Goal: Information Seeking & Learning: Learn about a topic

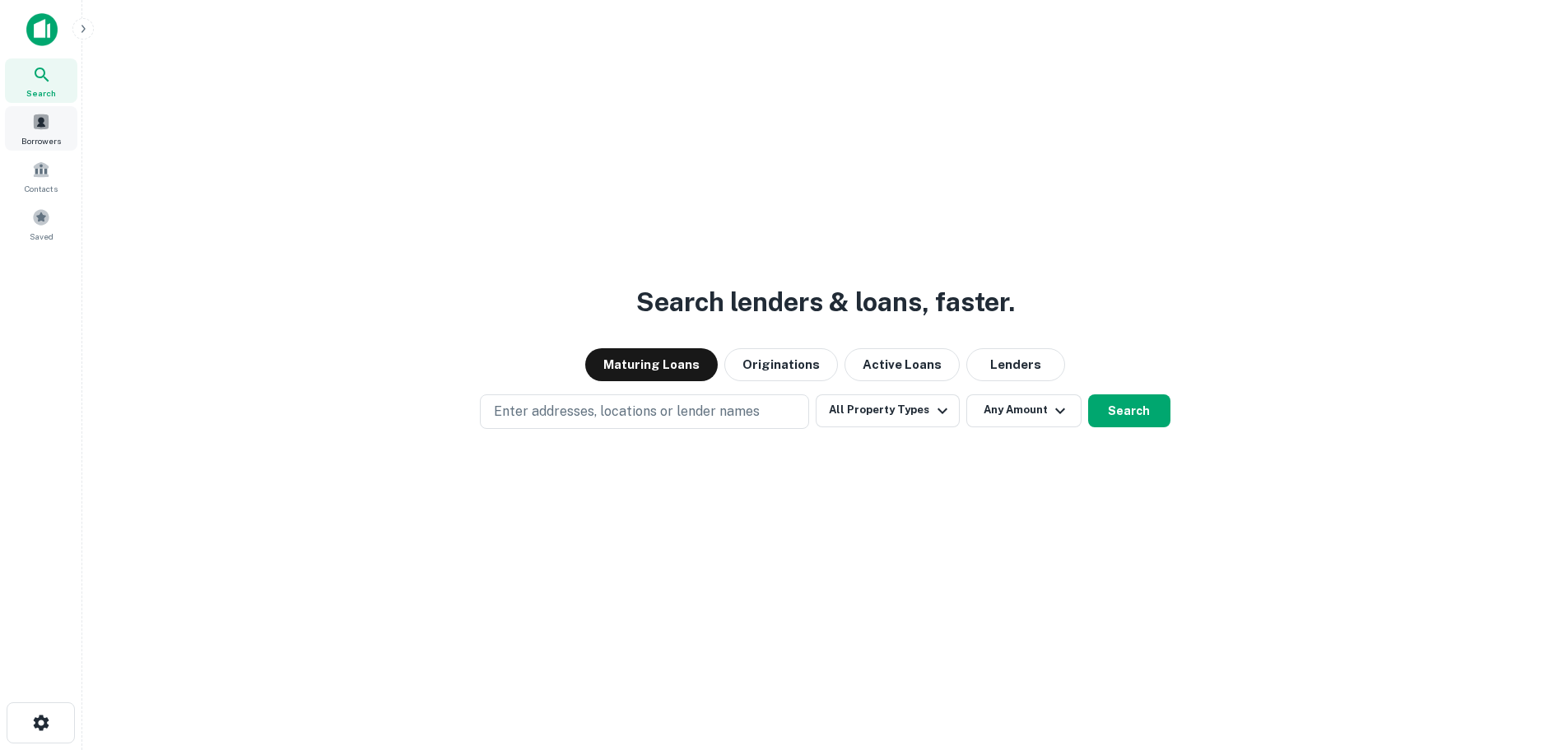
click at [56, 133] on div "Borrowers" at bounding box center [41, 128] width 73 height 45
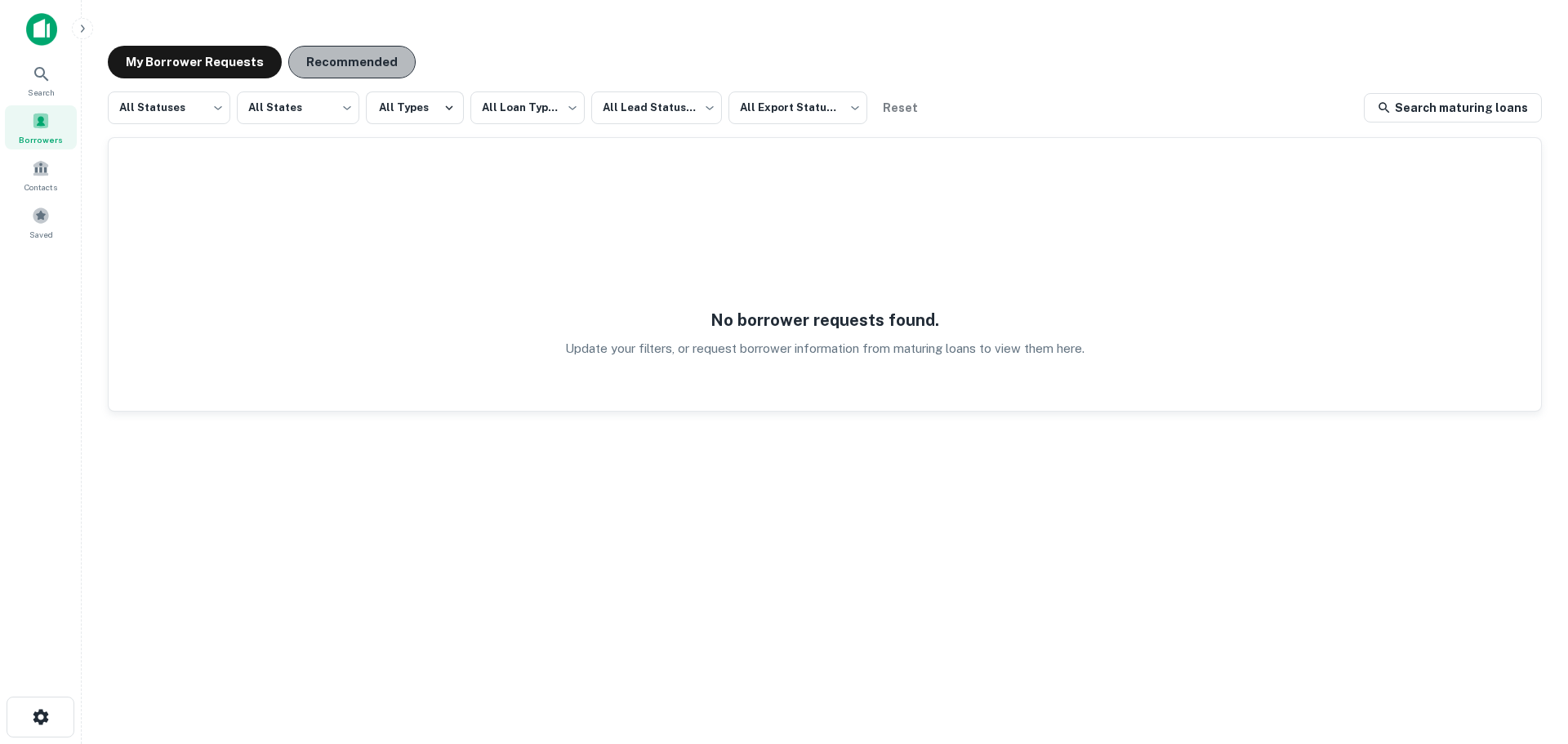
click at [325, 72] on button "Recommended" at bounding box center [352, 62] width 127 height 32
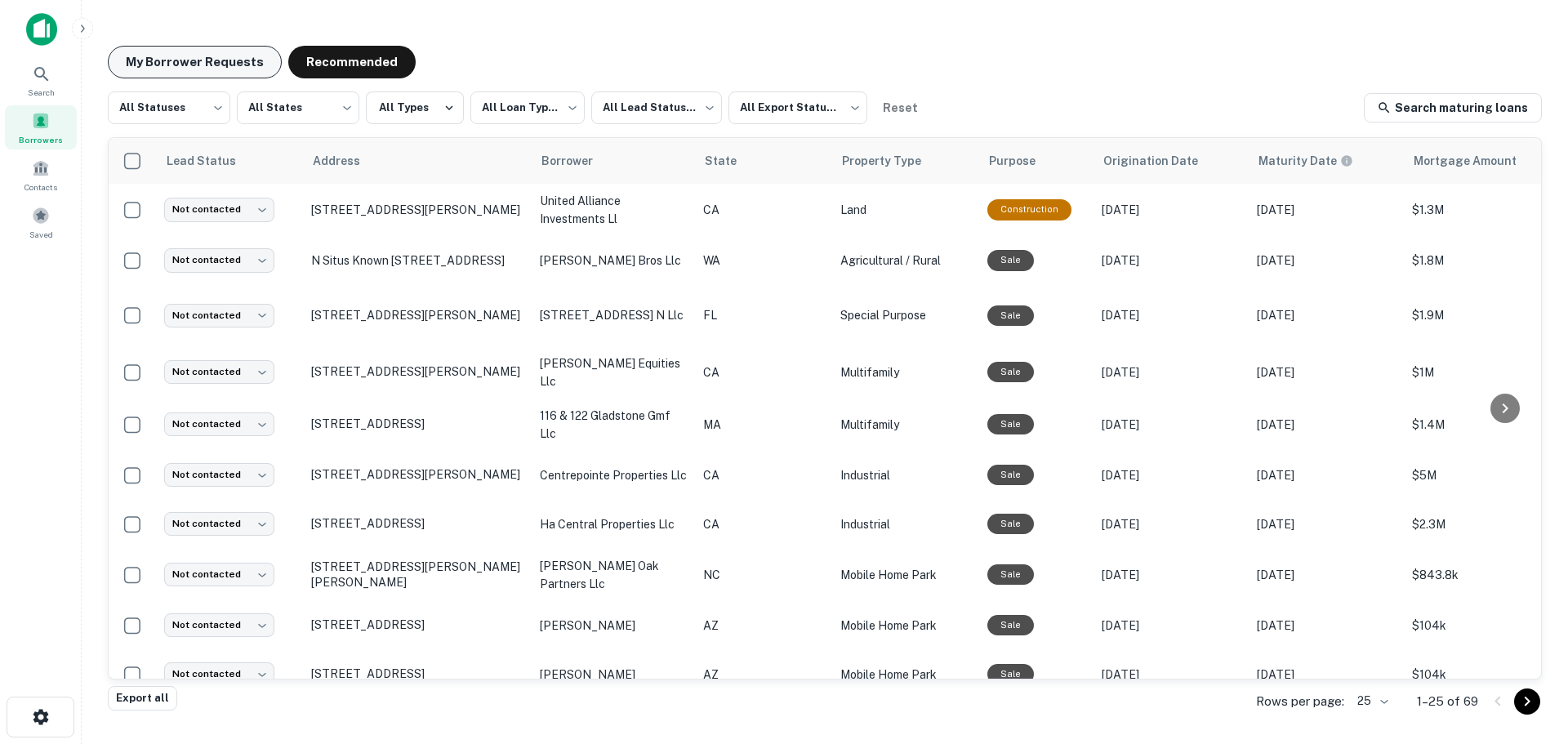
click at [233, 59] on button "My Borrower Requests" at bounding box center [194, 62] width 174 height 32
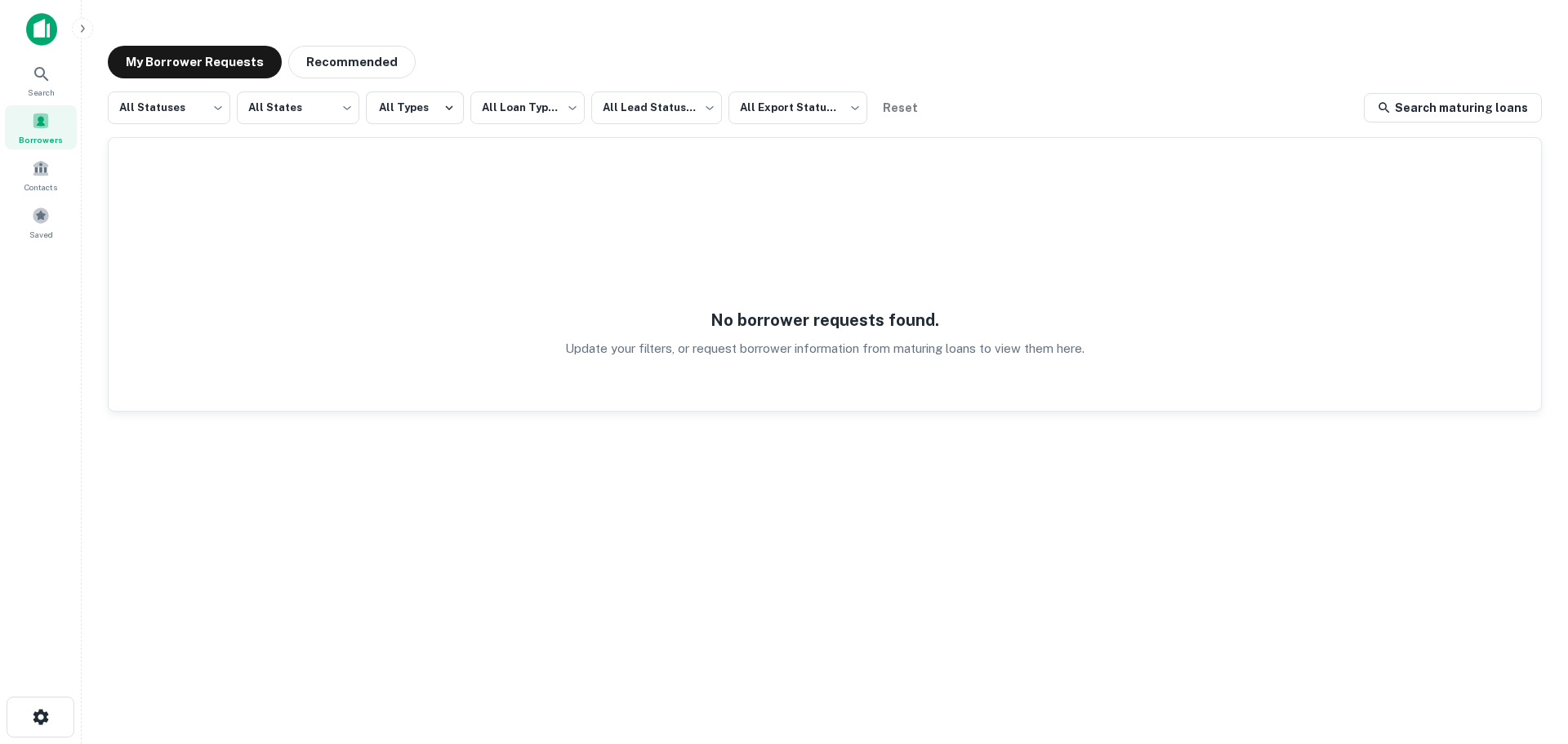
click at [1212, 166] on div "No borrower requests found. Update your filters, or request borrower informatio…" at bounding box center [824, 274] width 1432 height 273
click at [28, 94] on span "Search" at bounding box center [42, 92] width 27 height 13
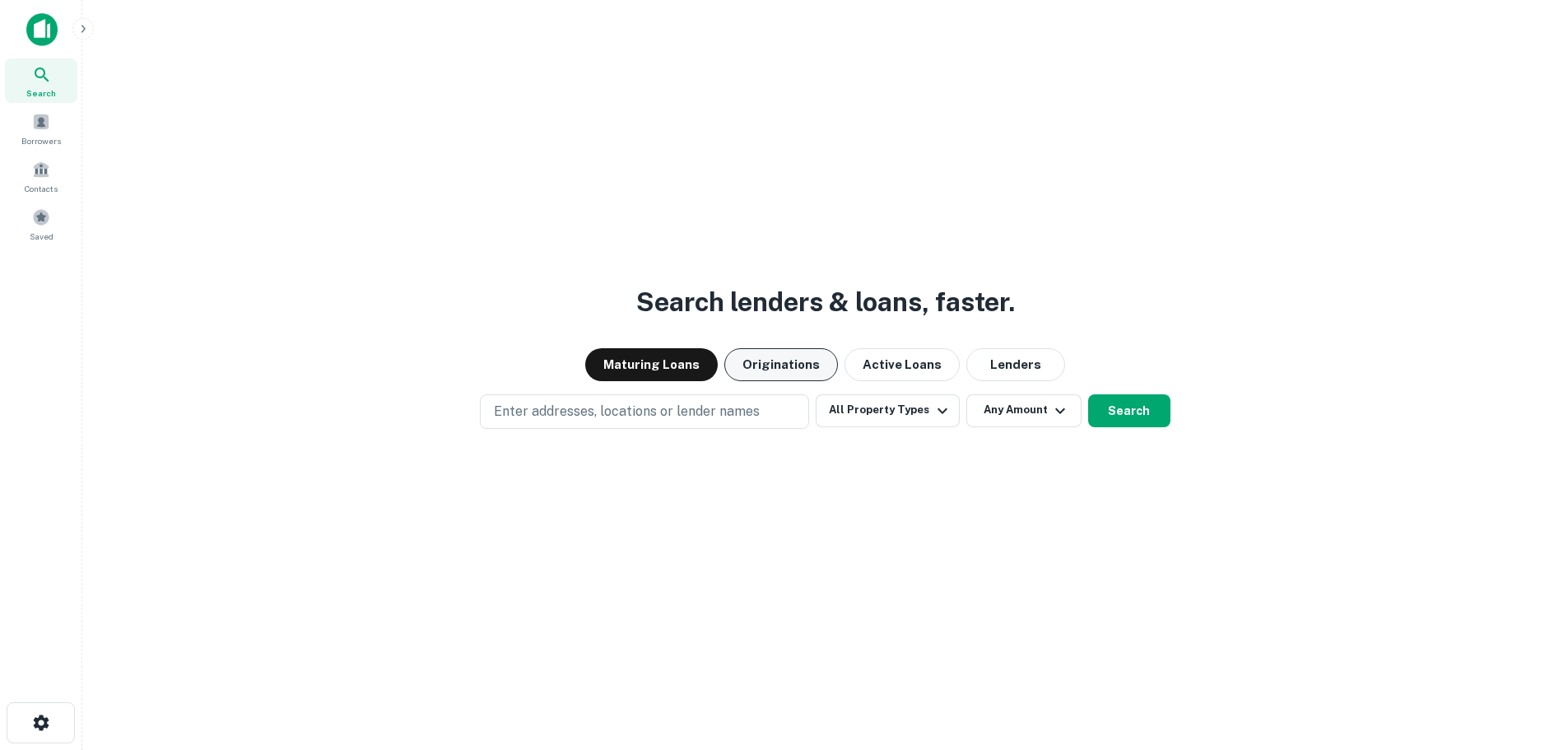
click at [787, 360] on button "Originations" at bounding box center [781, 365] width 114 height 33
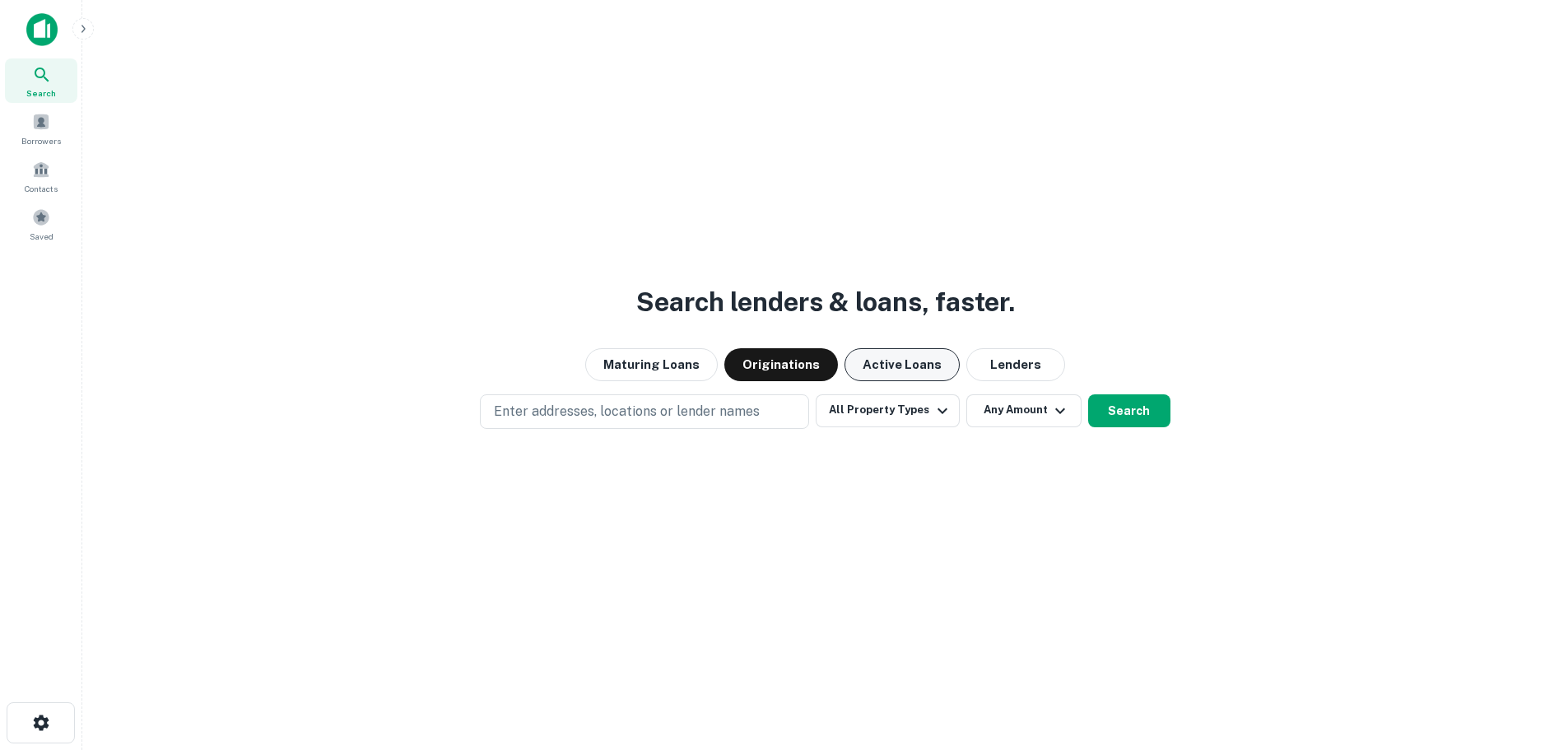
click at [897, 366] on button "Active Loans" at bounding box center [902, 365] width 116 height 33
click at [982, 356] on button "Lenders" at bounding box center [1015, 365] width 98 height 33
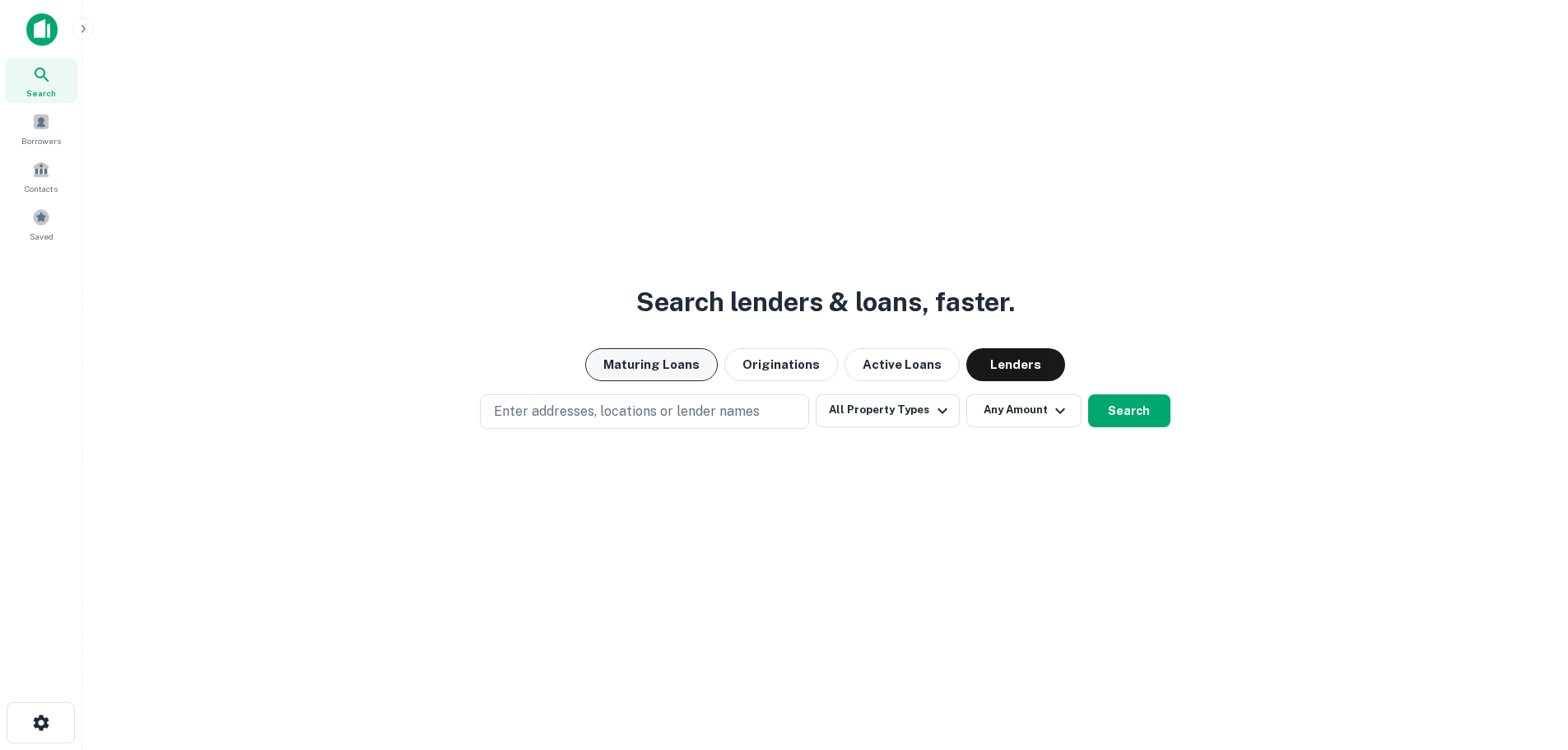
click at [669, 355] on button "Maturing Loans" at bounding box center [651, 365] width 133 height 33
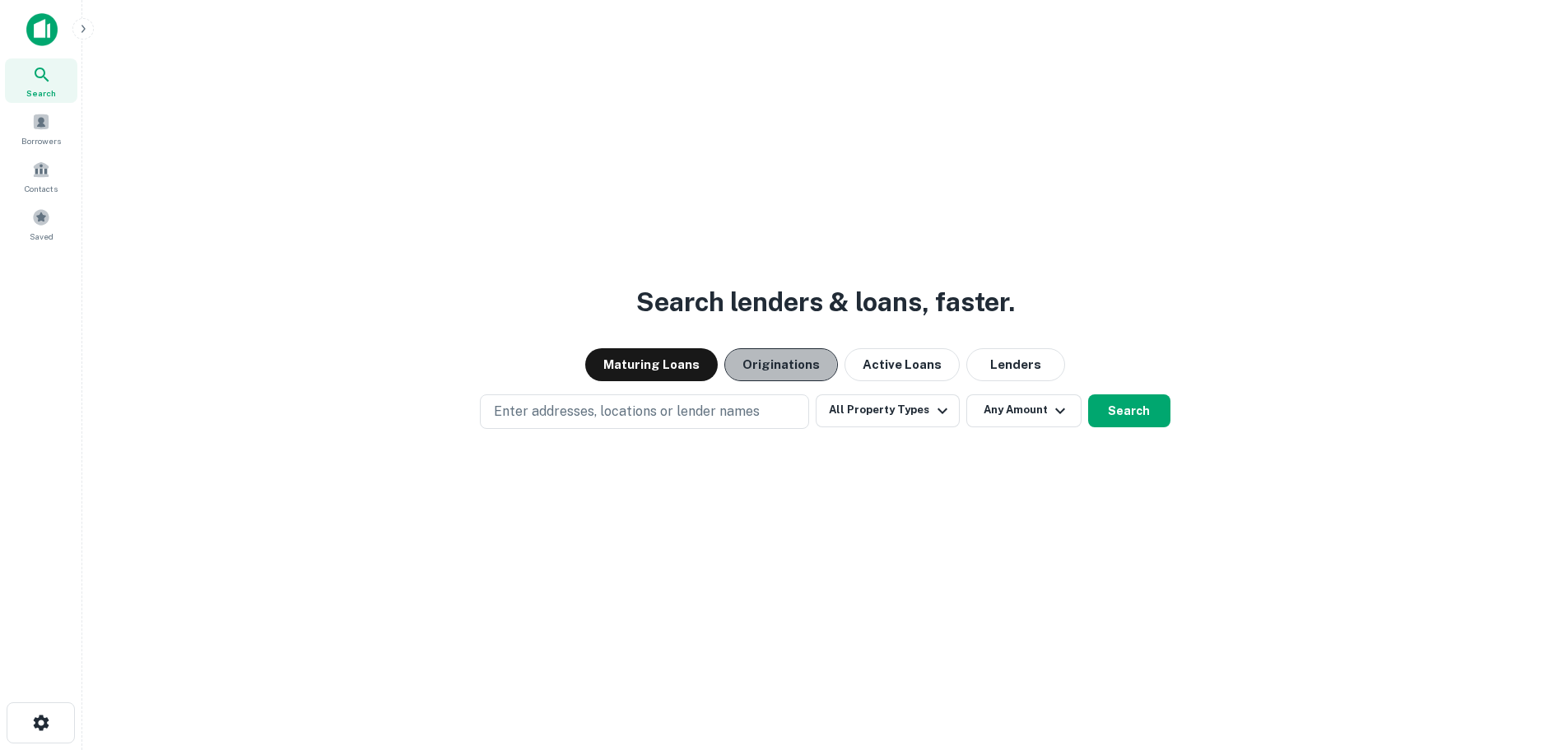
click at [763, 372] on button "Originations" at bounding box center [781, 365] width 114 height 33
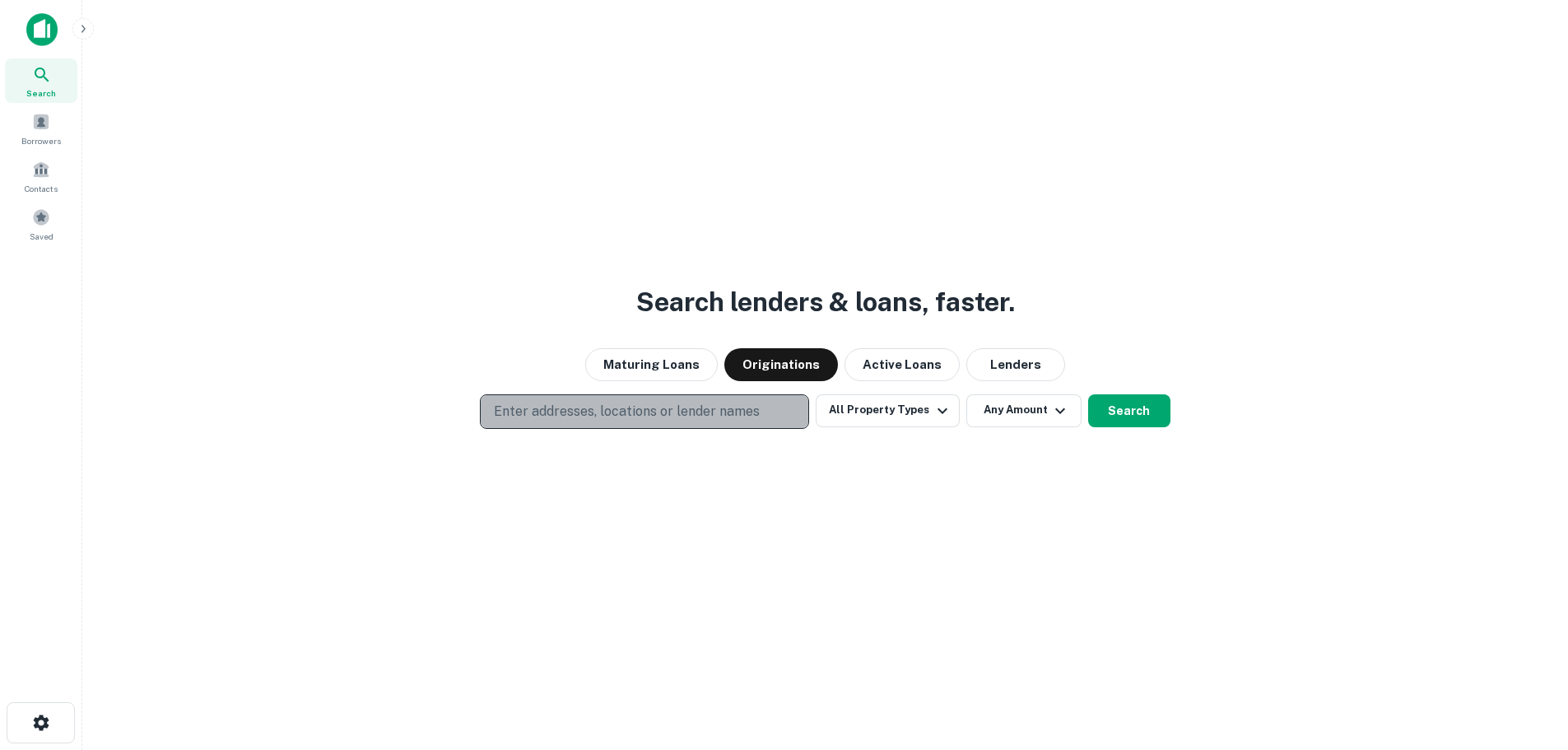
click at [728, 414] on p "Enter addresses, locations or lender names" at bounding box center [627, 411] width 266 height 20
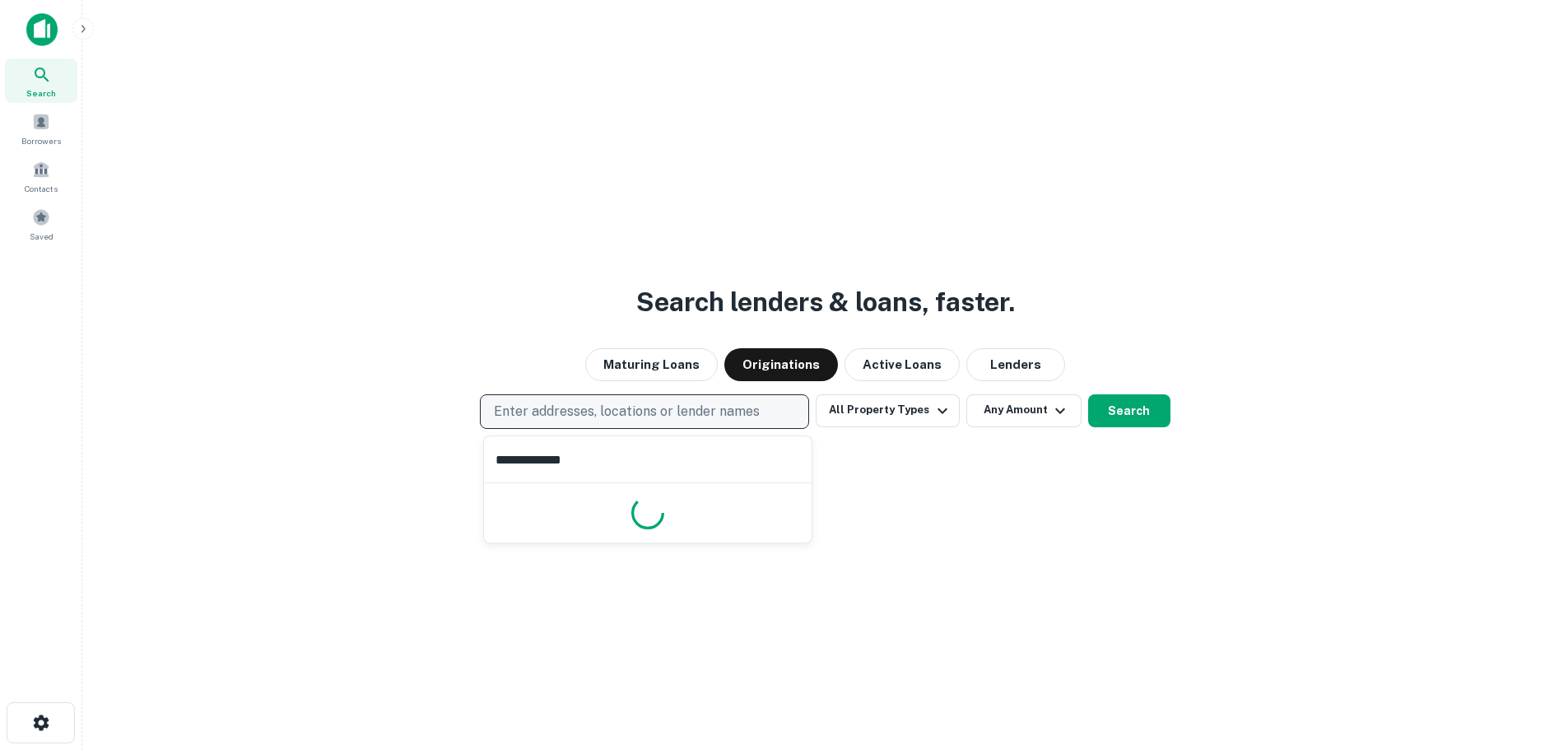
type input "**********"
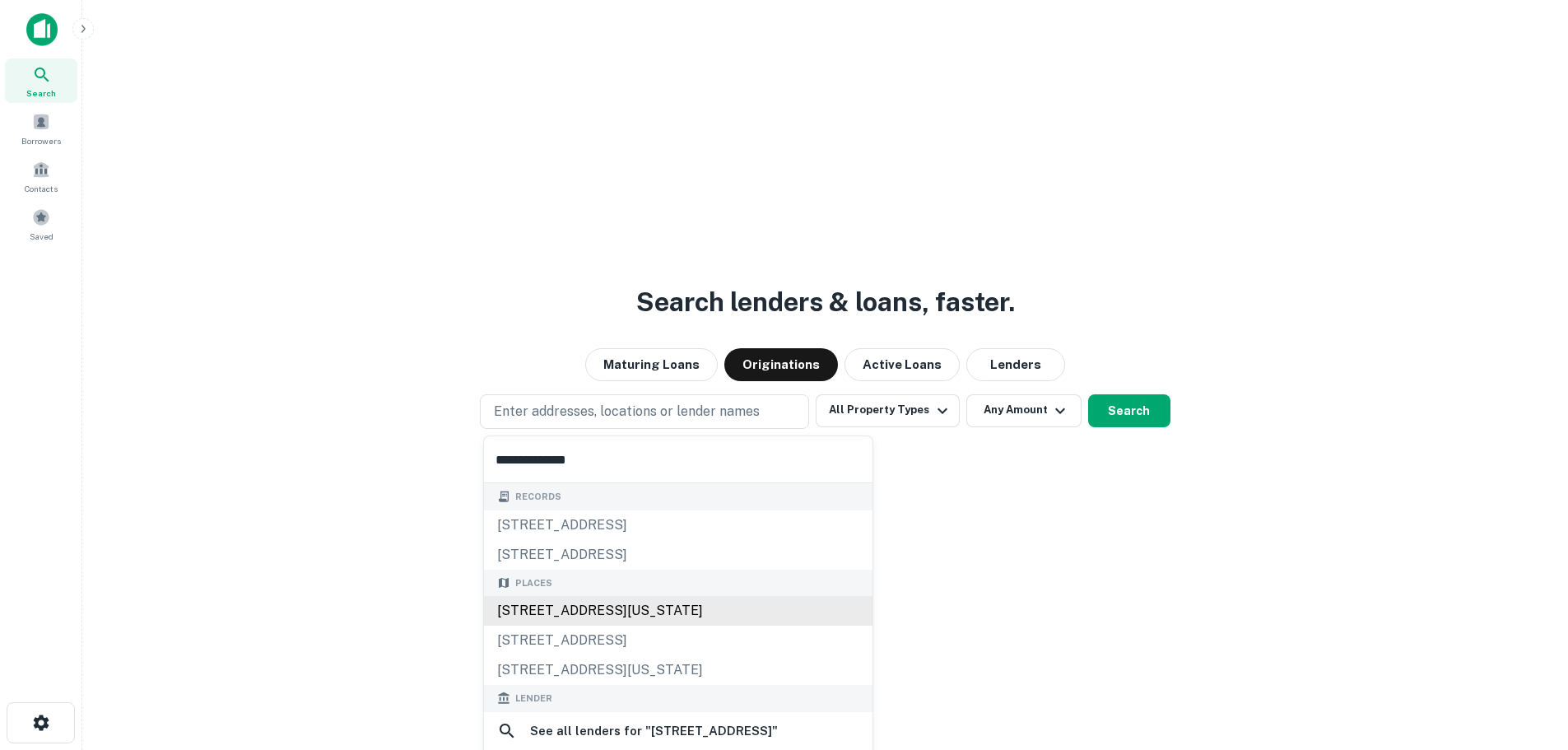
click at [662, 612] on div "260 Madison Avenue, New York, NY, USA" at bounding box center [679, 610] width 389 height 30
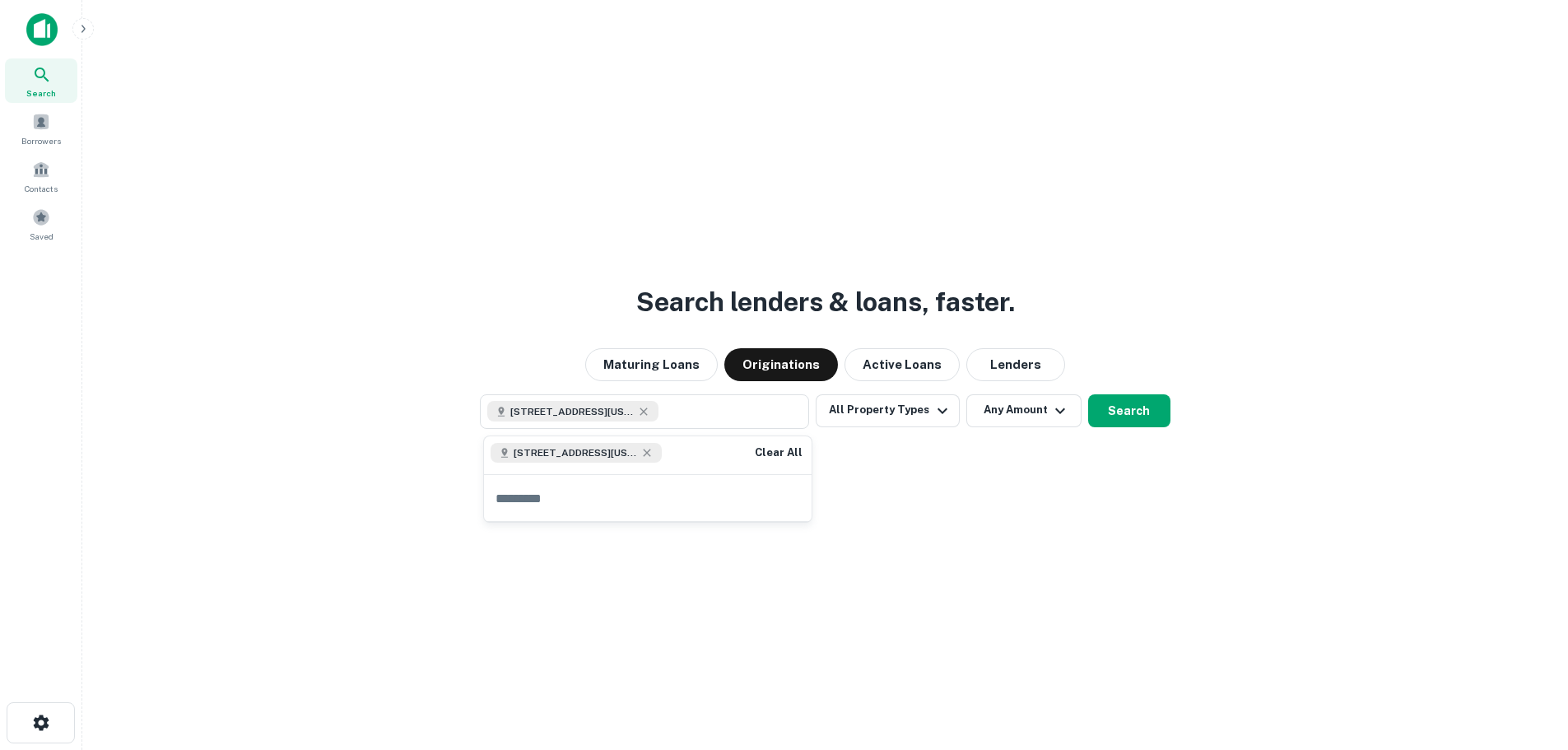
click at [1101, 511] on div "Search lenders & loans, faster. Maturing Loans Originations Active Loans Lender…" at bounding box center [825, 414] width 1459 height 750
click at [1127, 421] on button "Search" at bounding box center [1130, 411] width 82 height 33
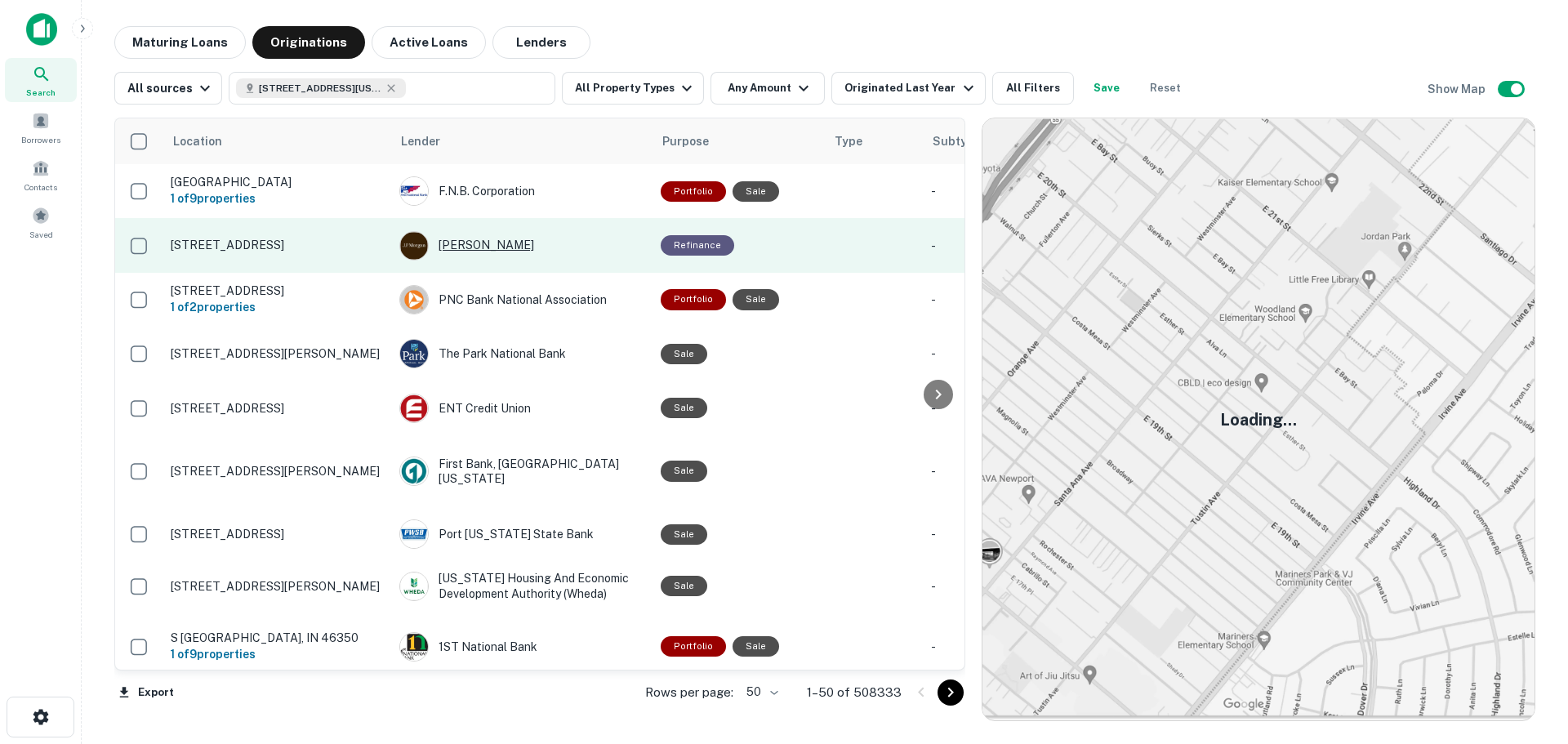
click at [576, 252] on div "J.p. Morgan" at bounding box center [521, 245] width 245 height 30
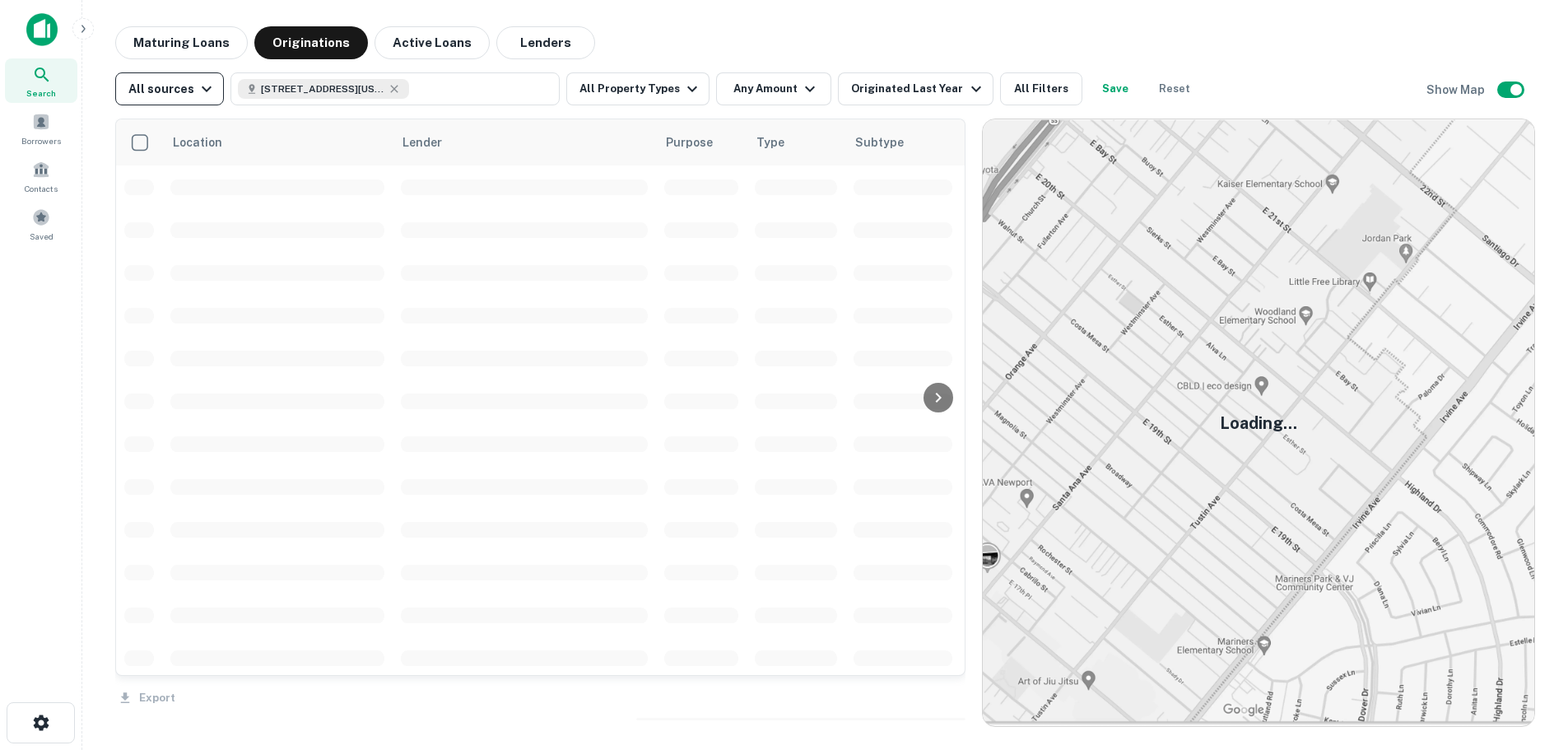
click at [190, 48] on button "Maturing Loans" at bounding box center [181, 43] width 133 height 33
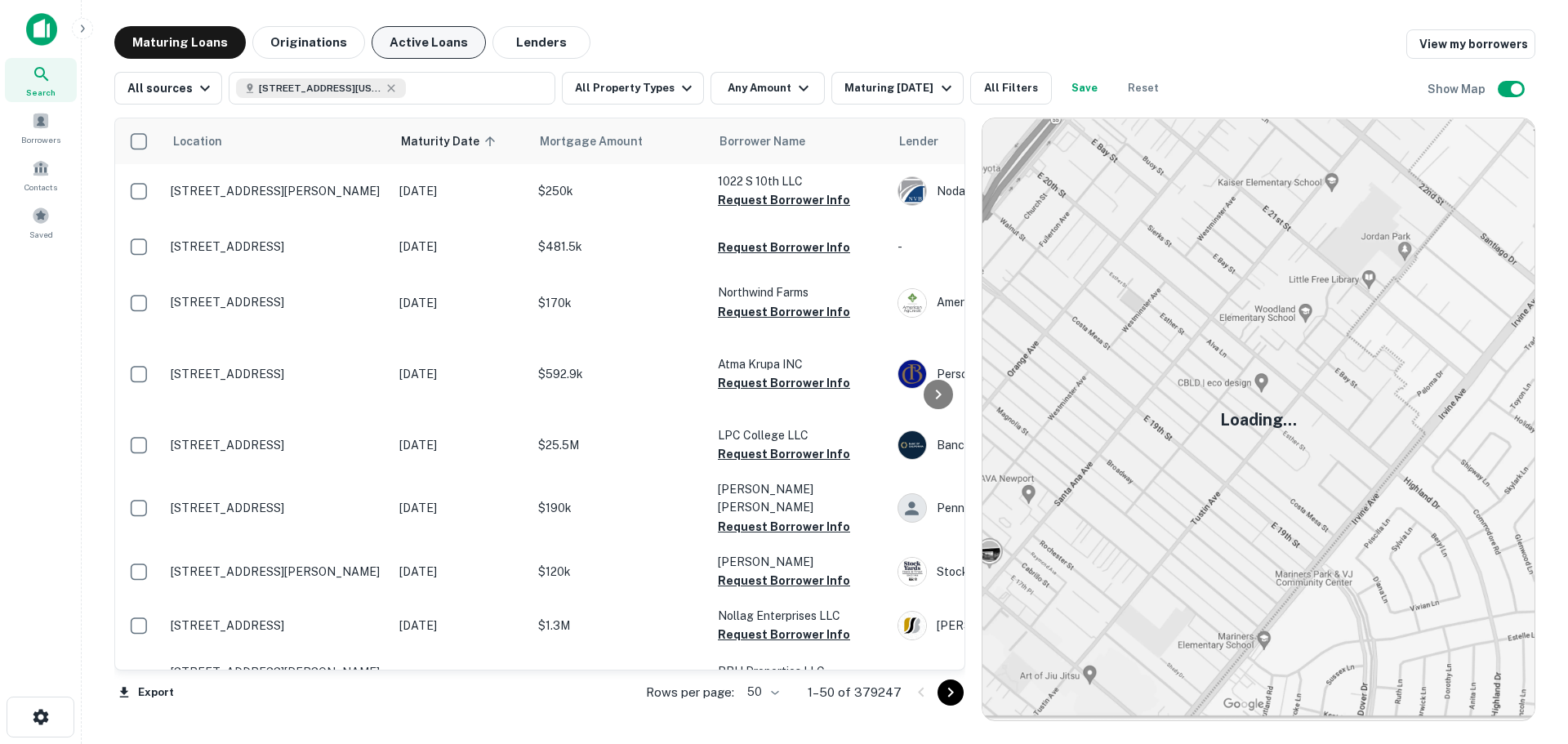
click at [407, 42] on button "Active Loans" at bounding box center [429, 42] width 115 height 32
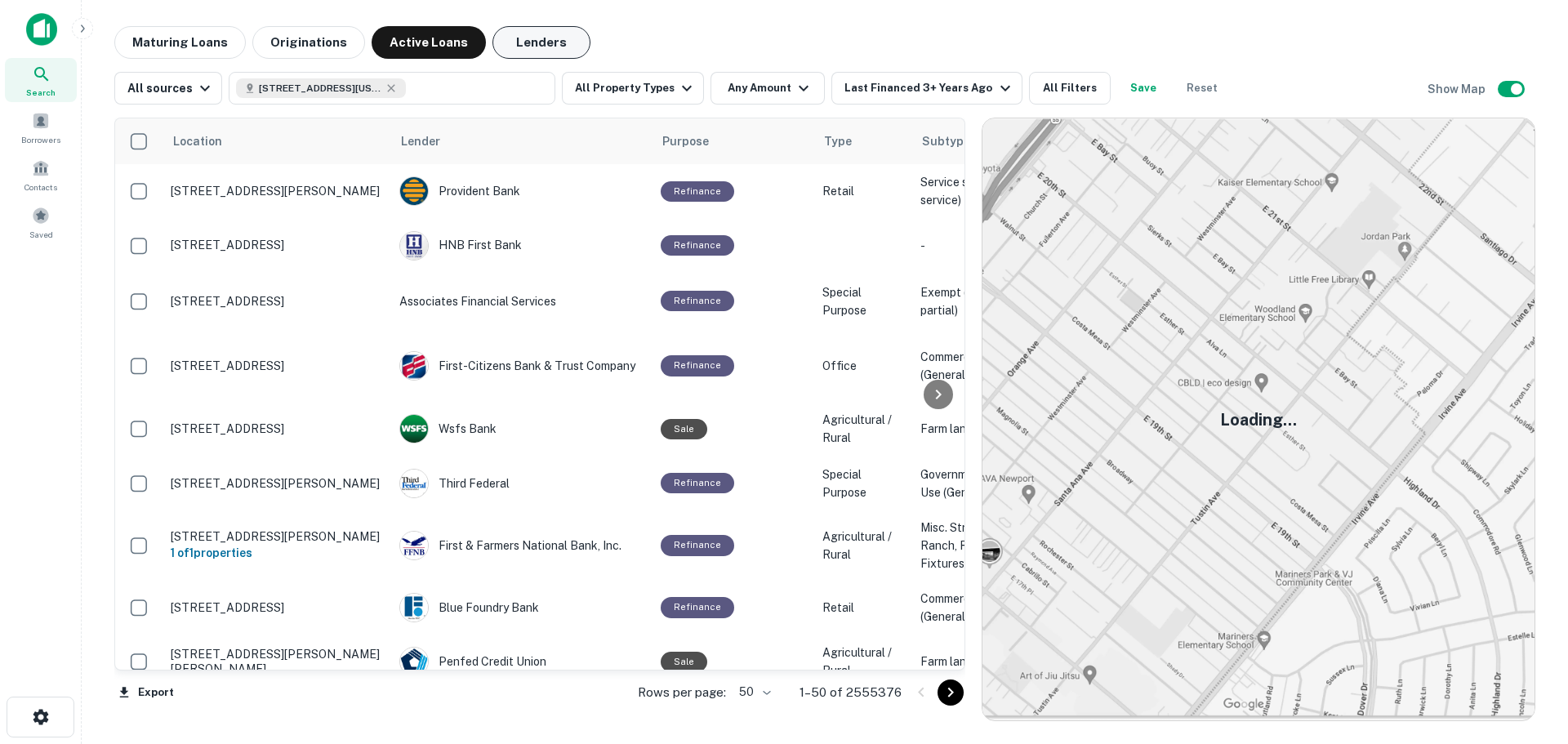
click at [546, 36] on button "Lenders" at bounding box center [541, 42] width 98 height 32
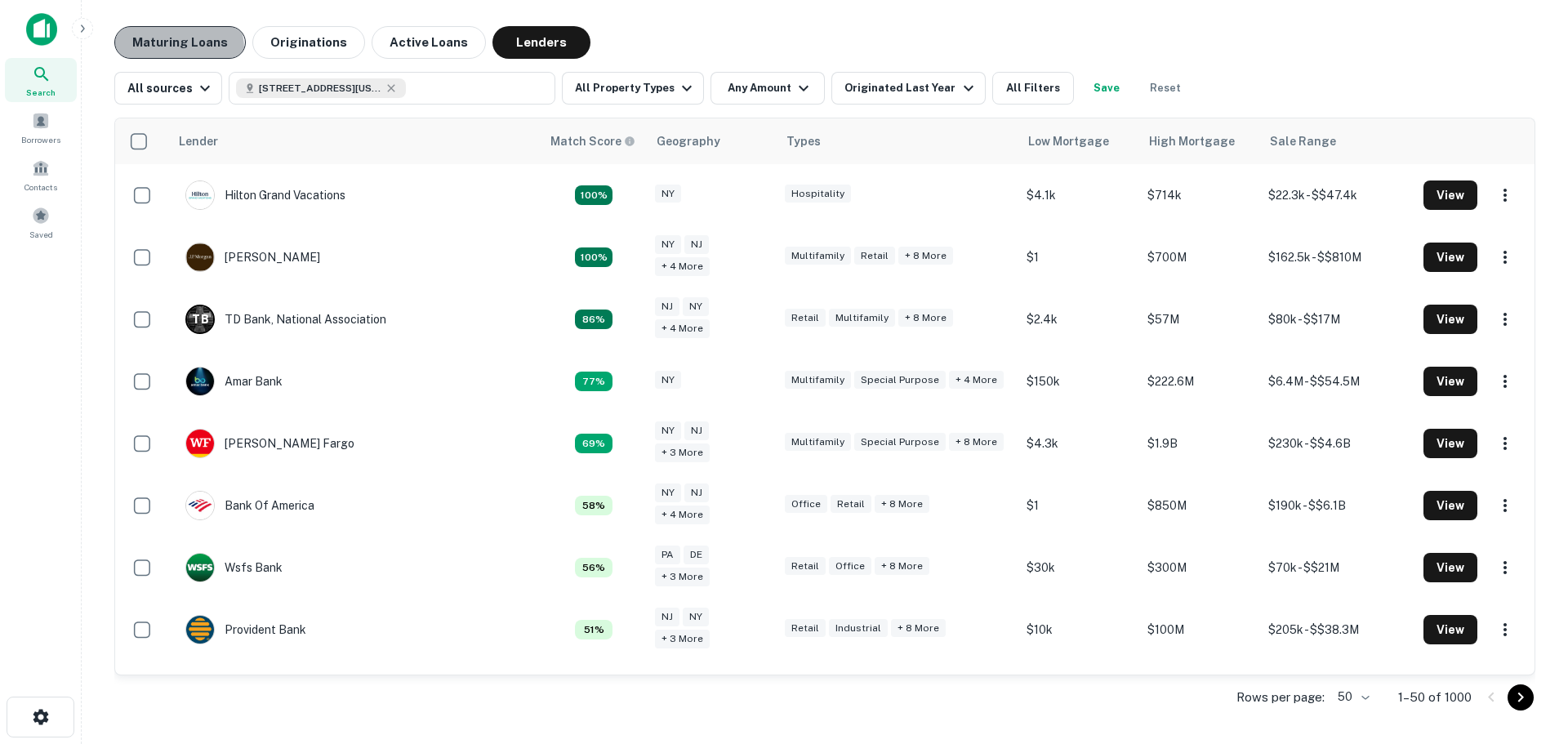
click at [166, 50] on button "Maturing Loans" at bounding box center [180, 42] width 132 height 32
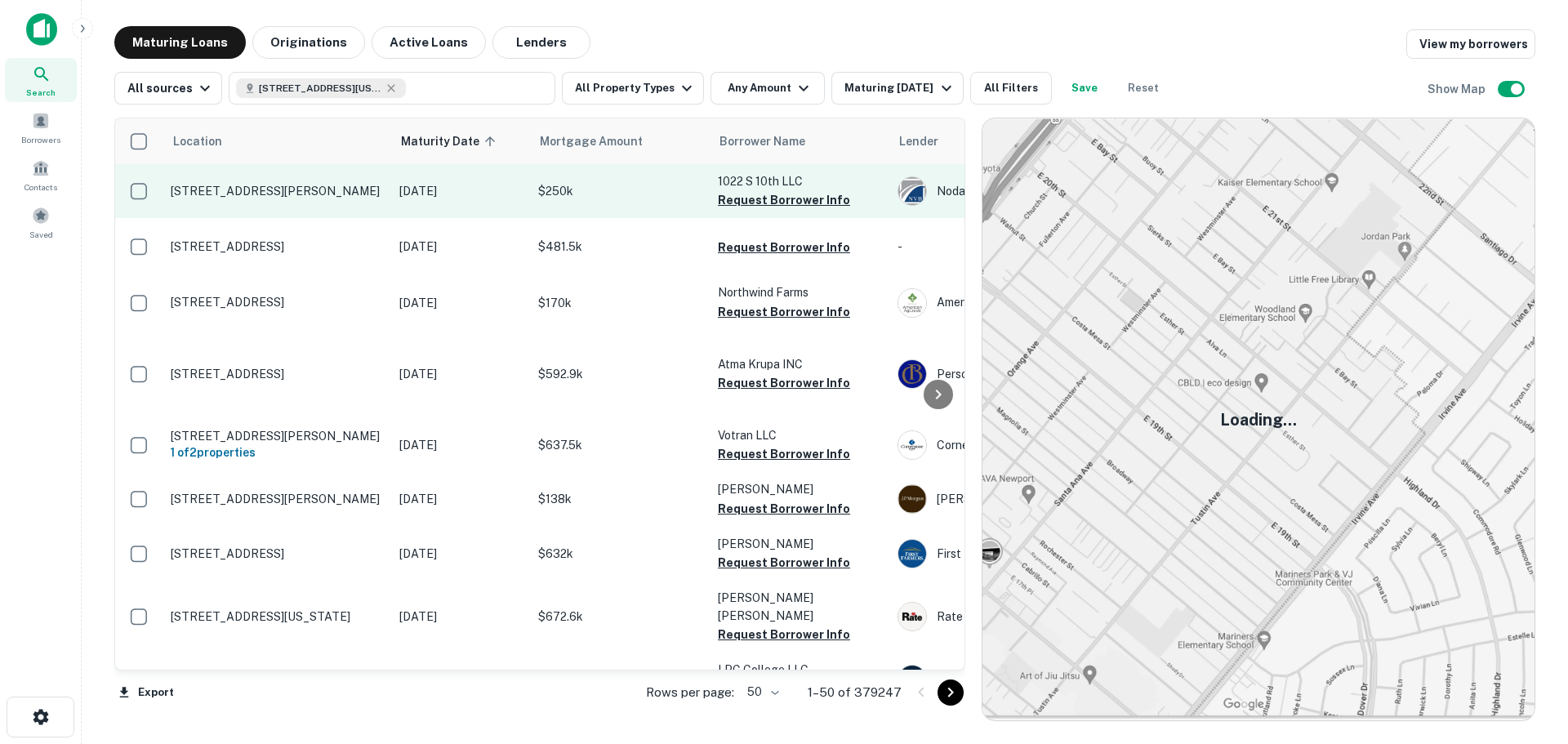
click at [357, 199] on p "1209 Maple Leaf Pkwy Saint Joseph, MO 64501" at bounding box center [277, 190] width 212 height 14
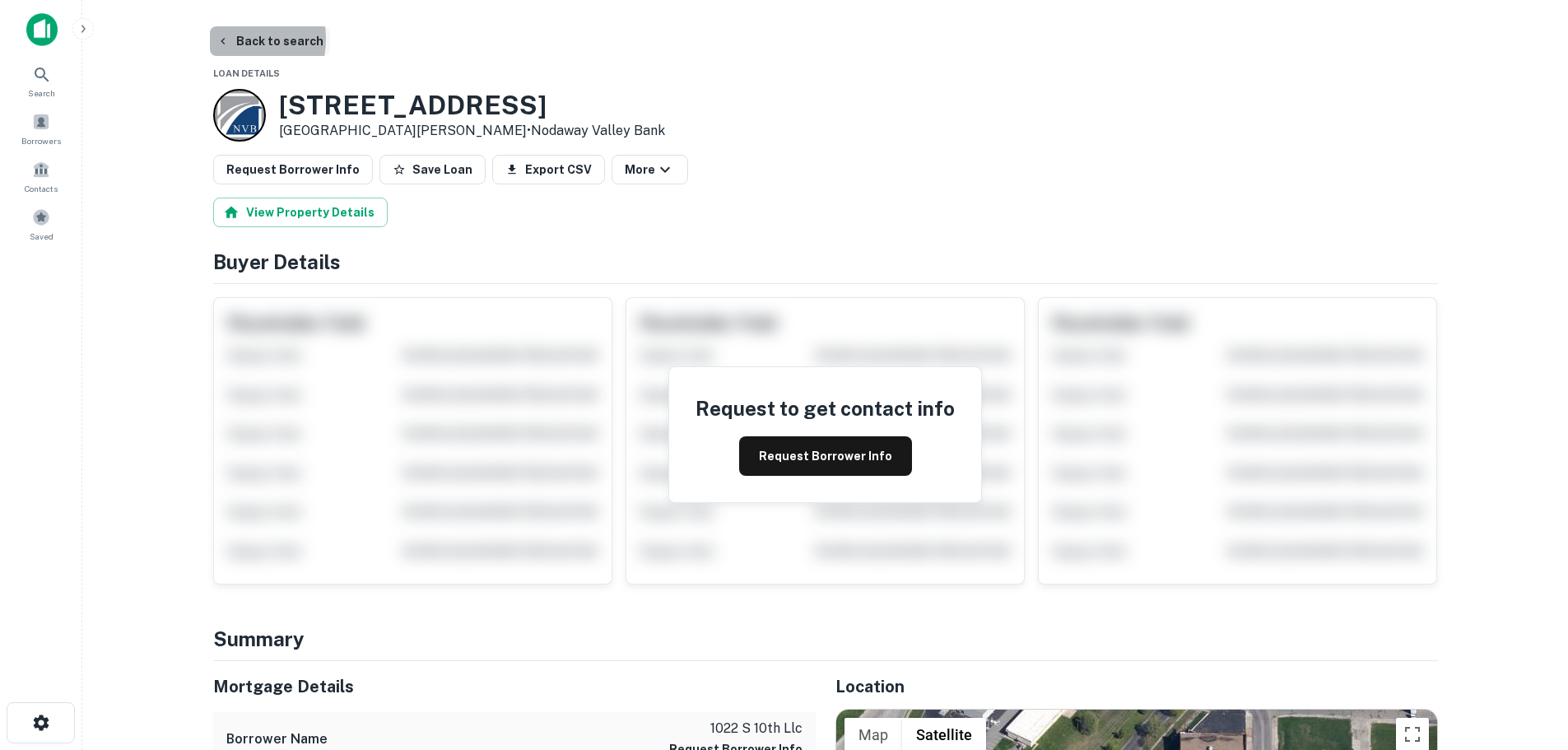
click at [225, 39] on icon "button" at bounding box center [223, 40] width 13 height 13
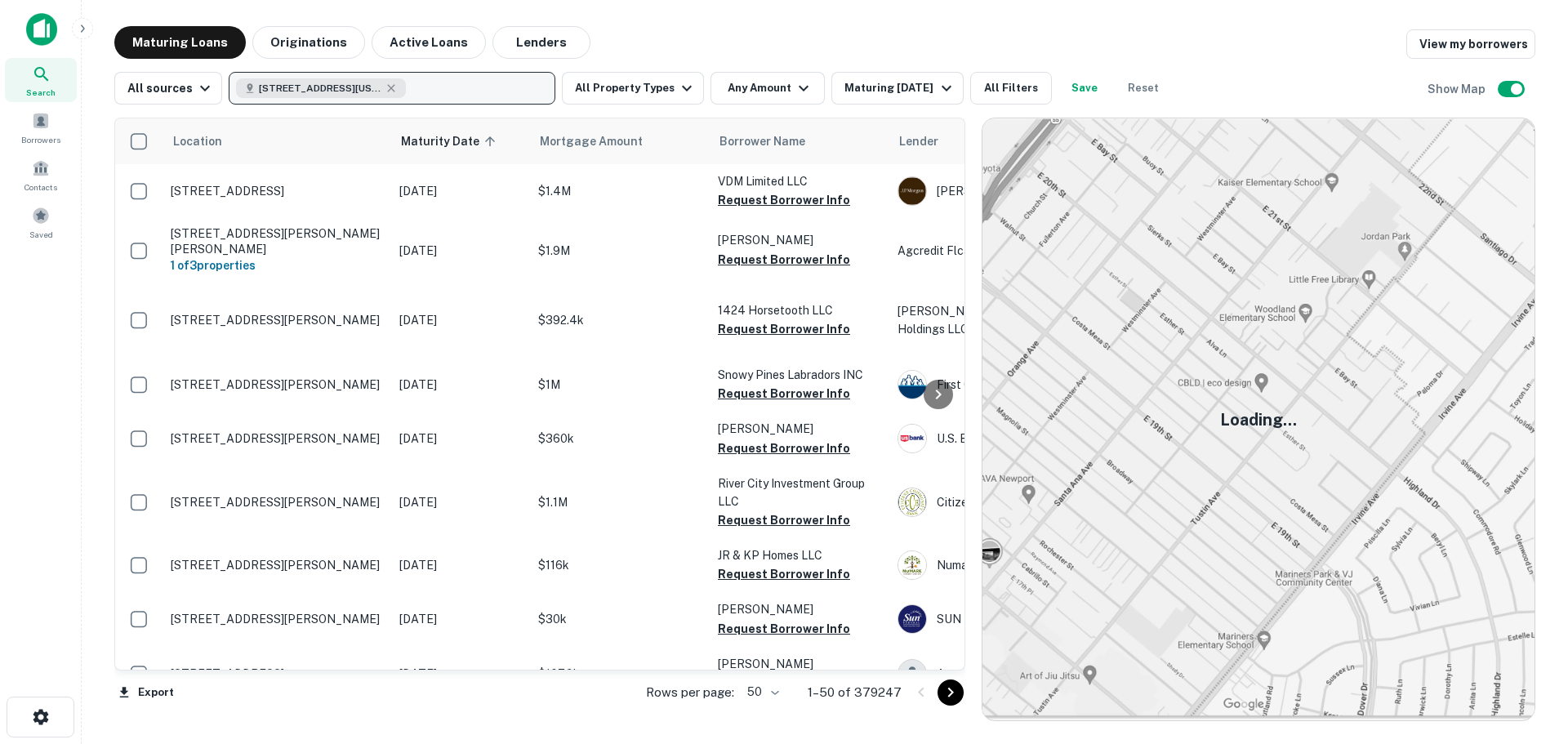
drag, startPoint x: 331, startPoint y: 51, endPoint x: 512, endPoint y: 85, distance: 184.2
click at [331, 51] on button "Originations" at bounding box center [308, 42] width 113 height 32
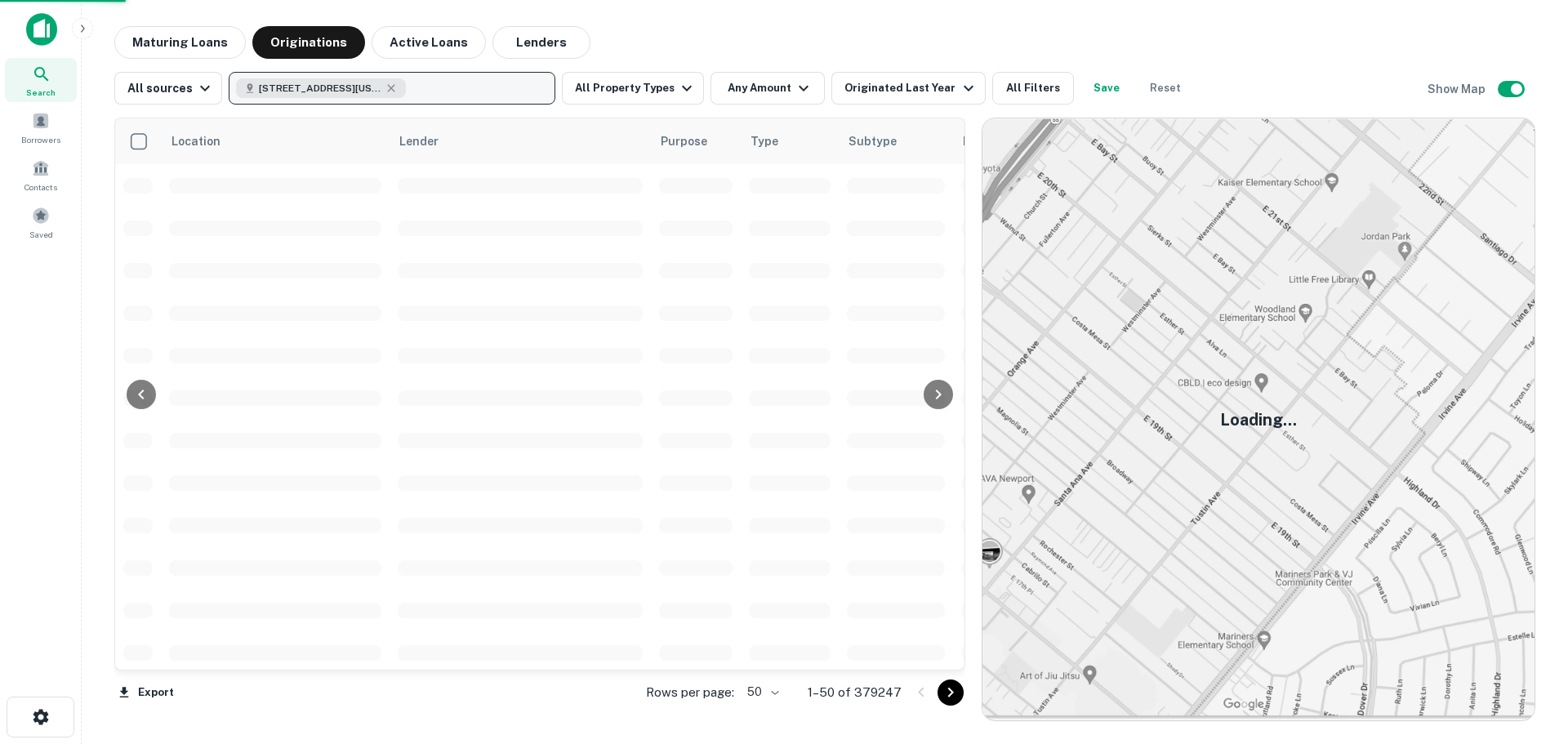
click at [512, 85] on button "260 Madison Ave, New York, NY 10016, USA" at bounding box center [391, 88] width 327 height 32
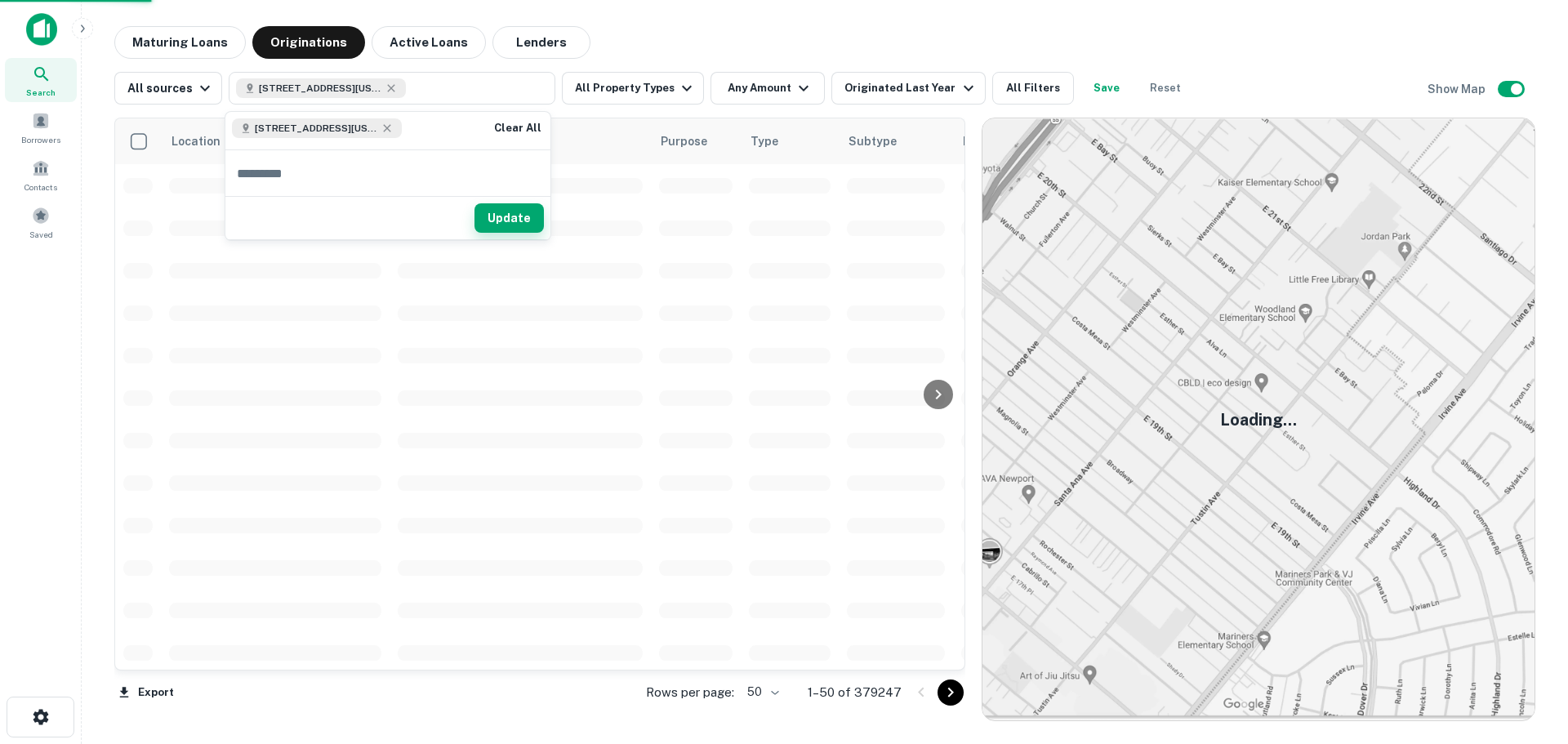
click at [507, 215] on button "Update" at bounding box center [509, 218] width 70 height 30
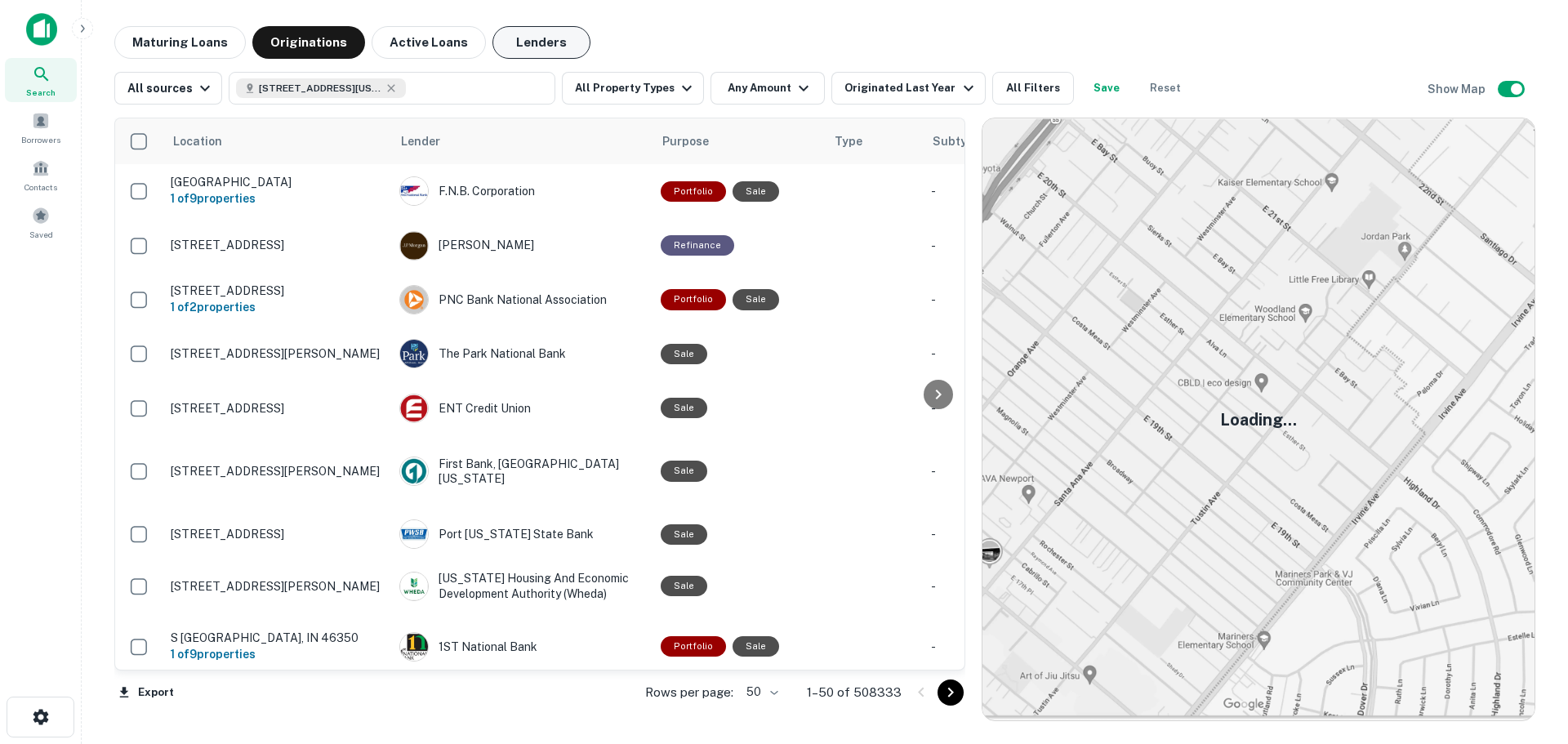
drag, startPoint x: 400, startPoint y: 42, endPoint x: 545, endPoint y: 44, distance: 145.0
click at [400, 42] on button "Active Loans" at bounding box center [429, 42] width 115 height 32
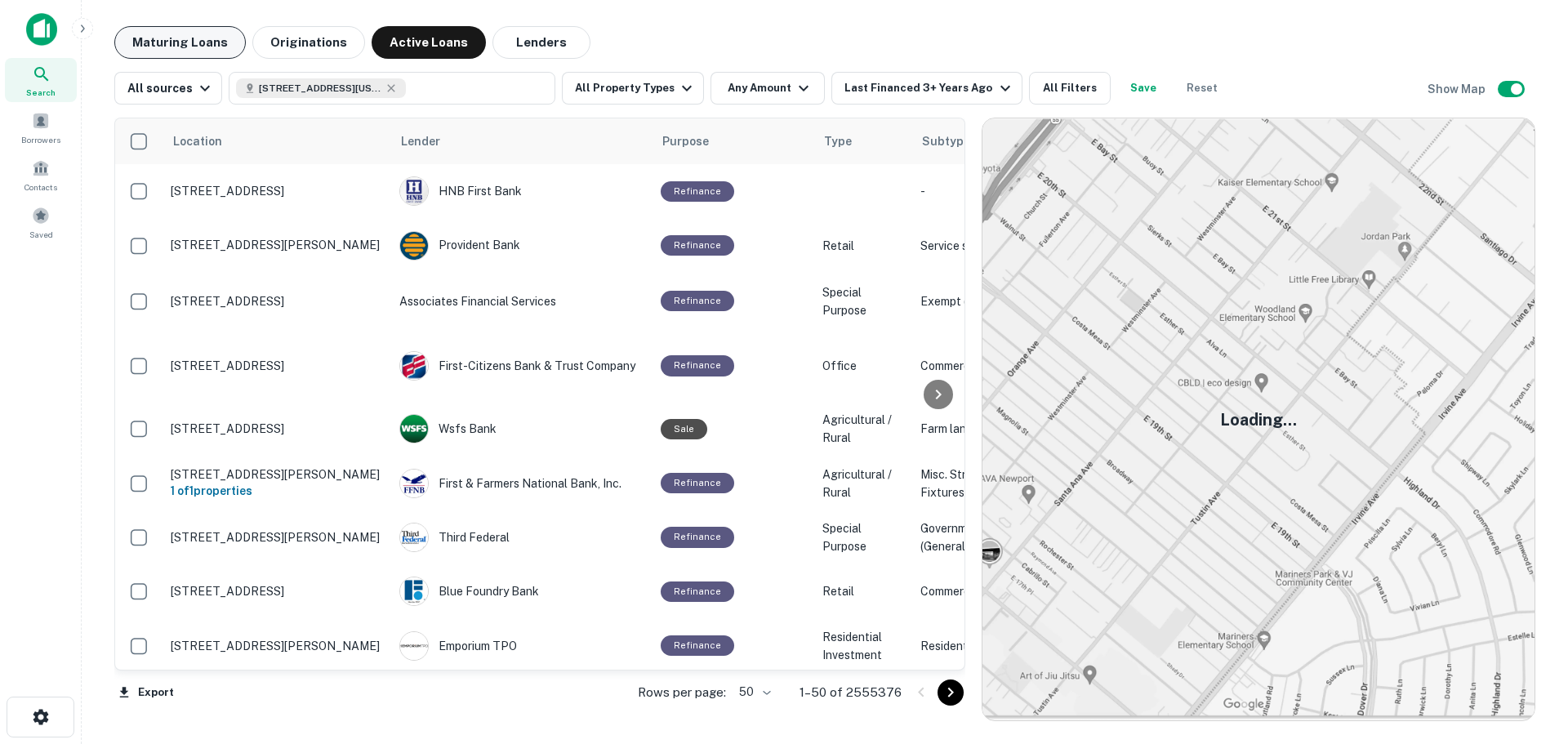
click at [204, 42] on button "Maturing Loans" at bounding box center [180, 42] width 132 height 32
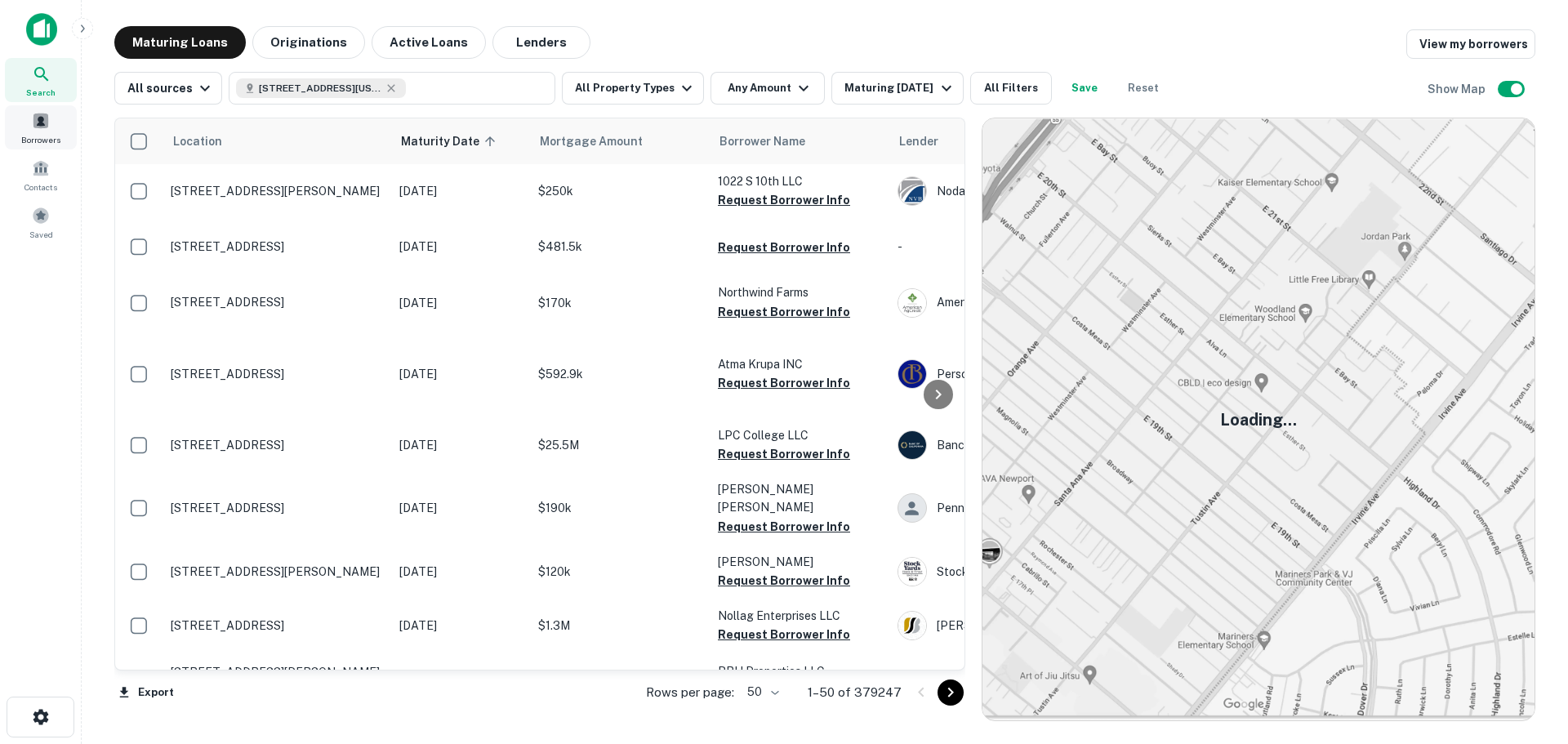
click at [67, 123] on div "Borrowers" at bounding box center [41, 127] width 72 height 44
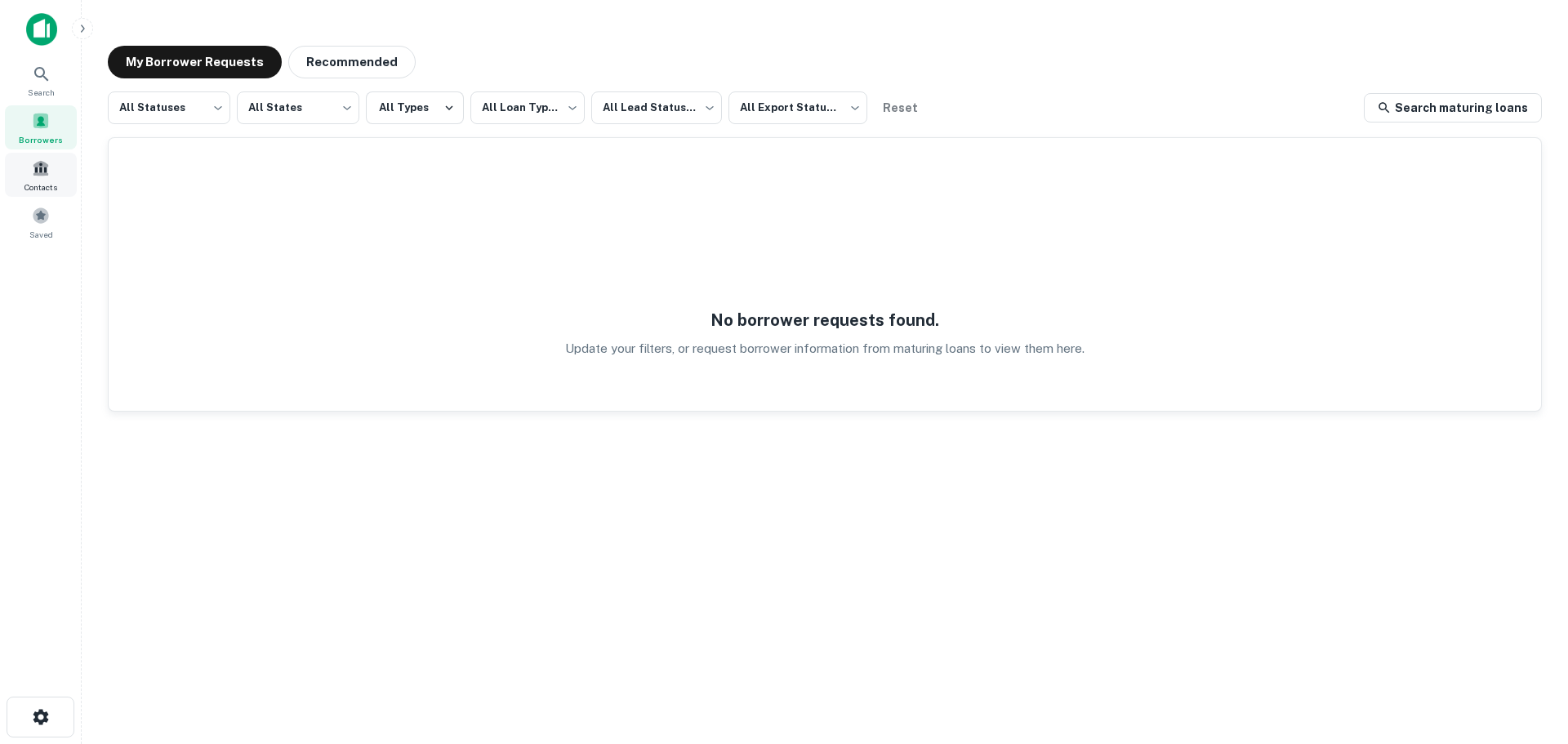
click at [45, 180] on div "Contacts" at bounding box center [41, 175] width 72 height 44
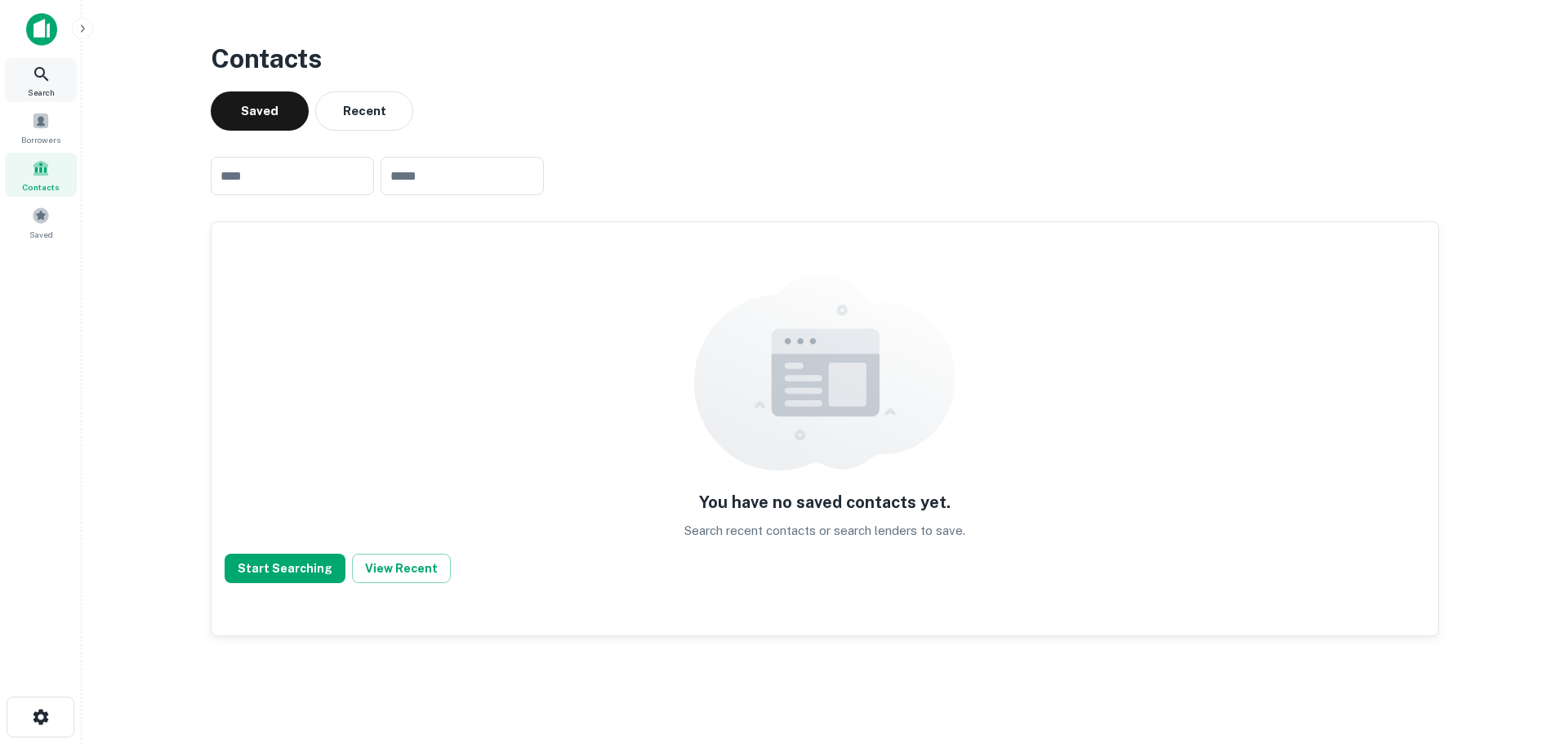
click at [31, 60] on div "Search" at bounding box center [41, 80] width 72 height 44
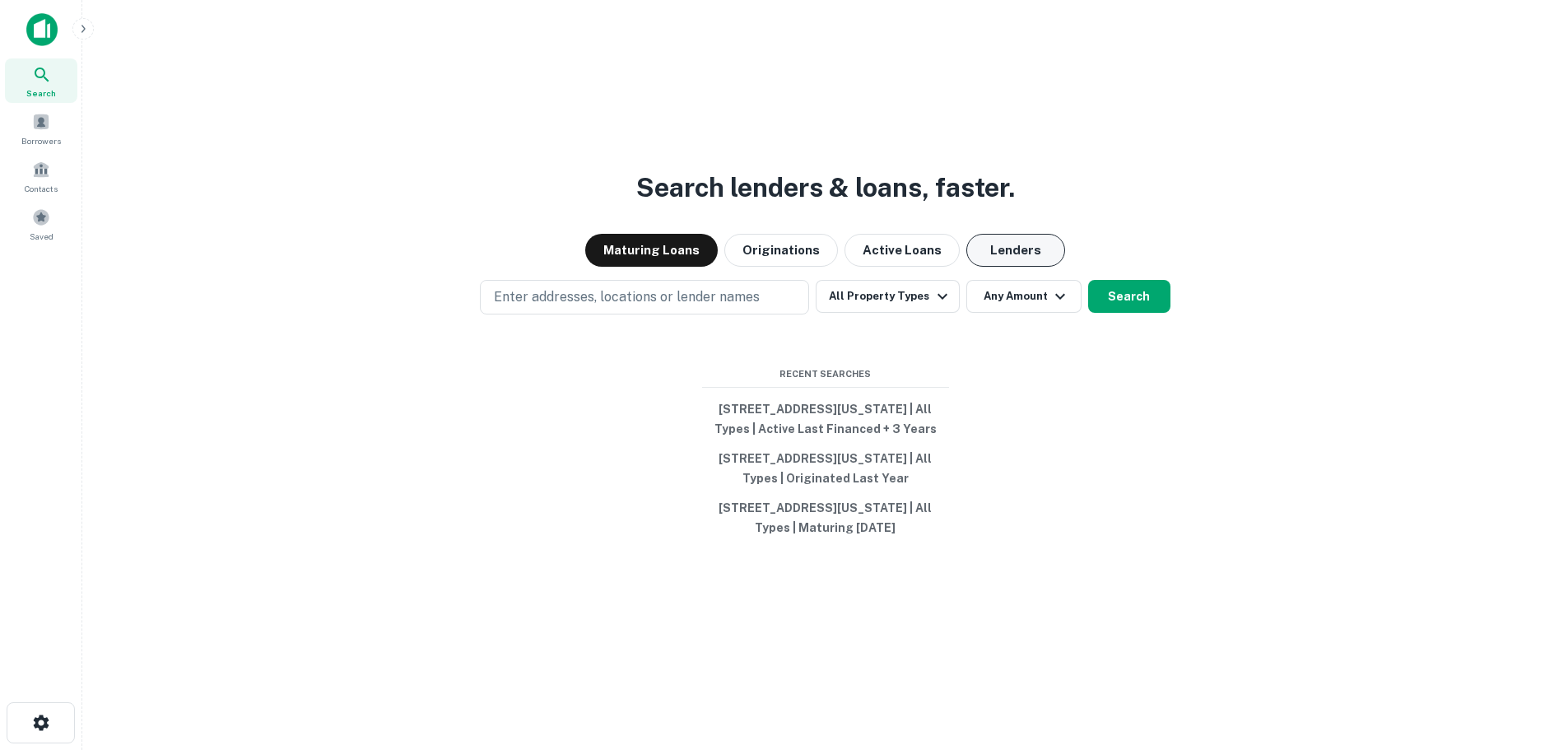
click at [988, 254] on button "Lenders" at bounding box center [1015, 250] width 98 height 33
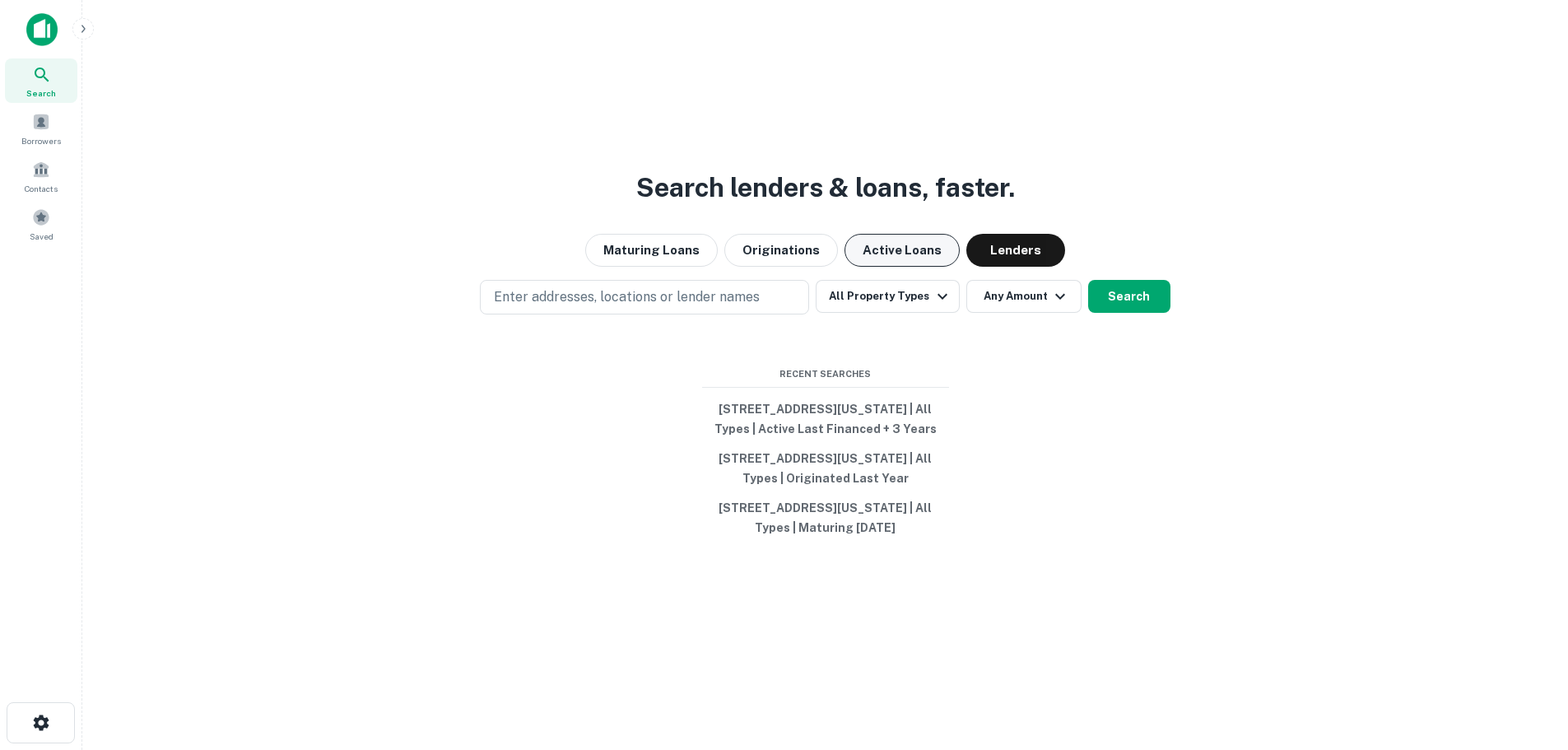
click at [918, 234] on button "Active Loans" at bounding box center [902, 250] width 116 height 33
